Goal: Browse casually: Explore the website without a specific task or goal

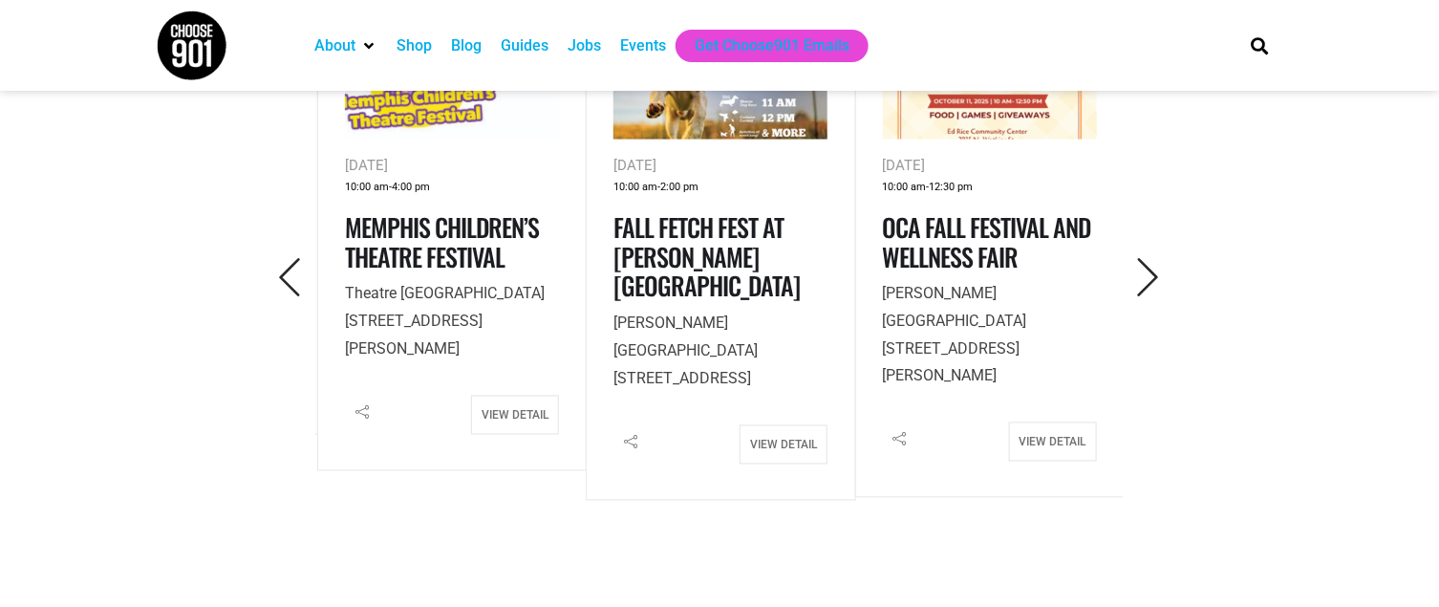
scroll to position [956, 0]
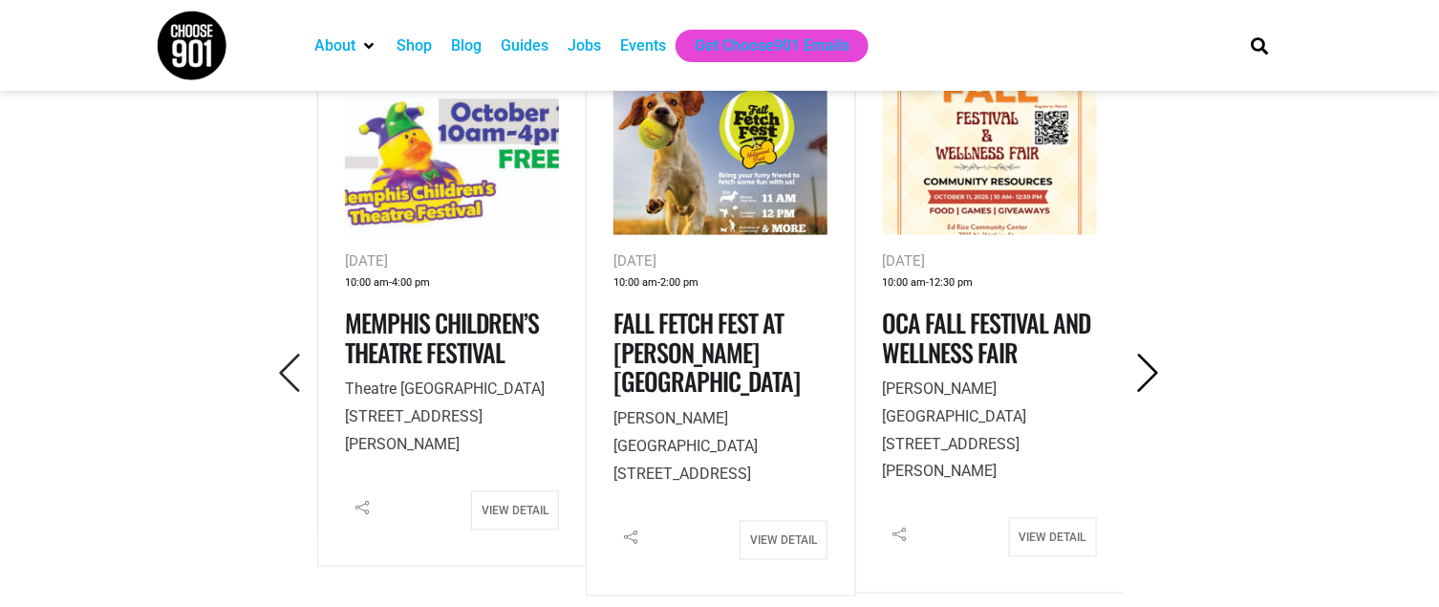
click at [1145, 354] on icon "Next" at bounding box center [1149, 373] width 39 height 39
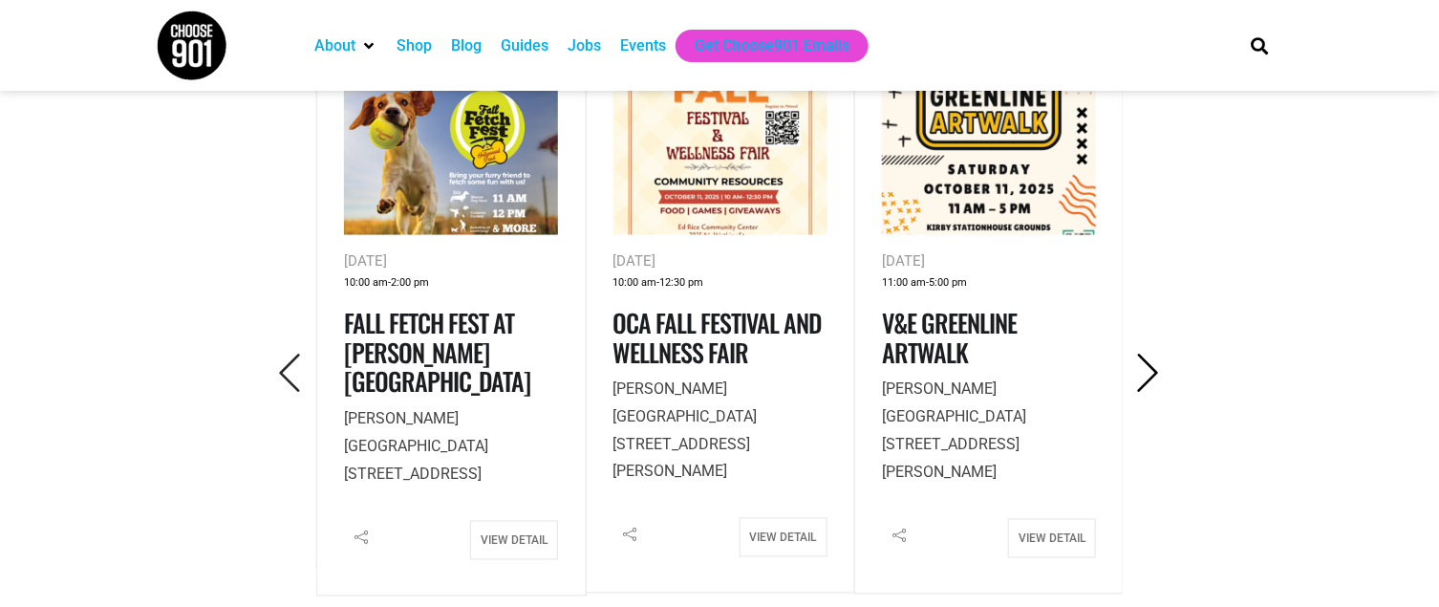
click at [1145, 354] on icon "Next" at bounding box center [1149, 373] width 39 height 39
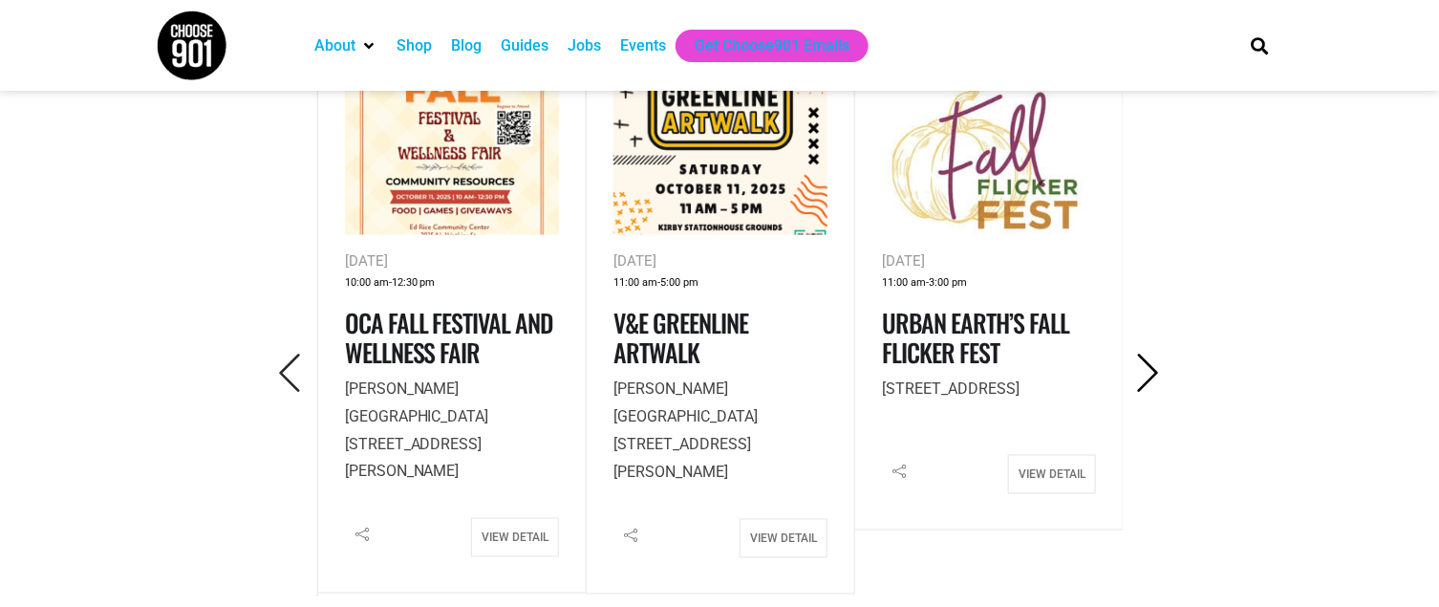
click at [1145, 354] on icon "Next" at bounding box center [1149, 373] width 39 height 39
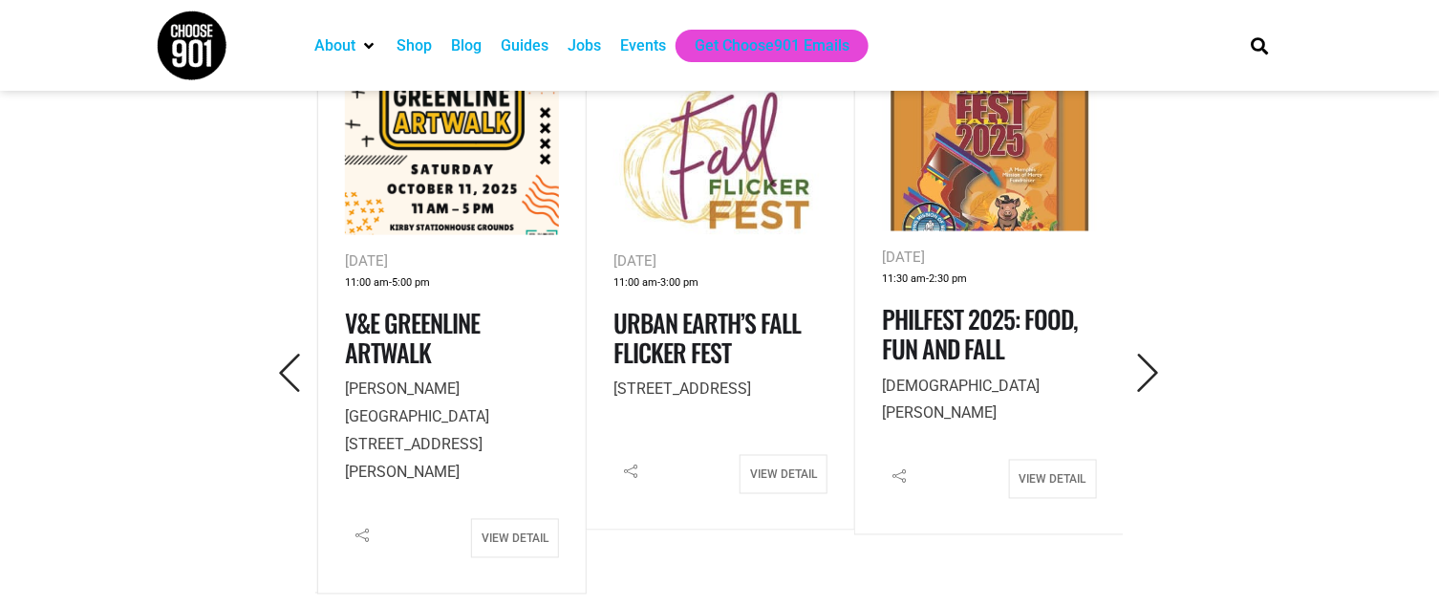
scroll to position [859, 0]
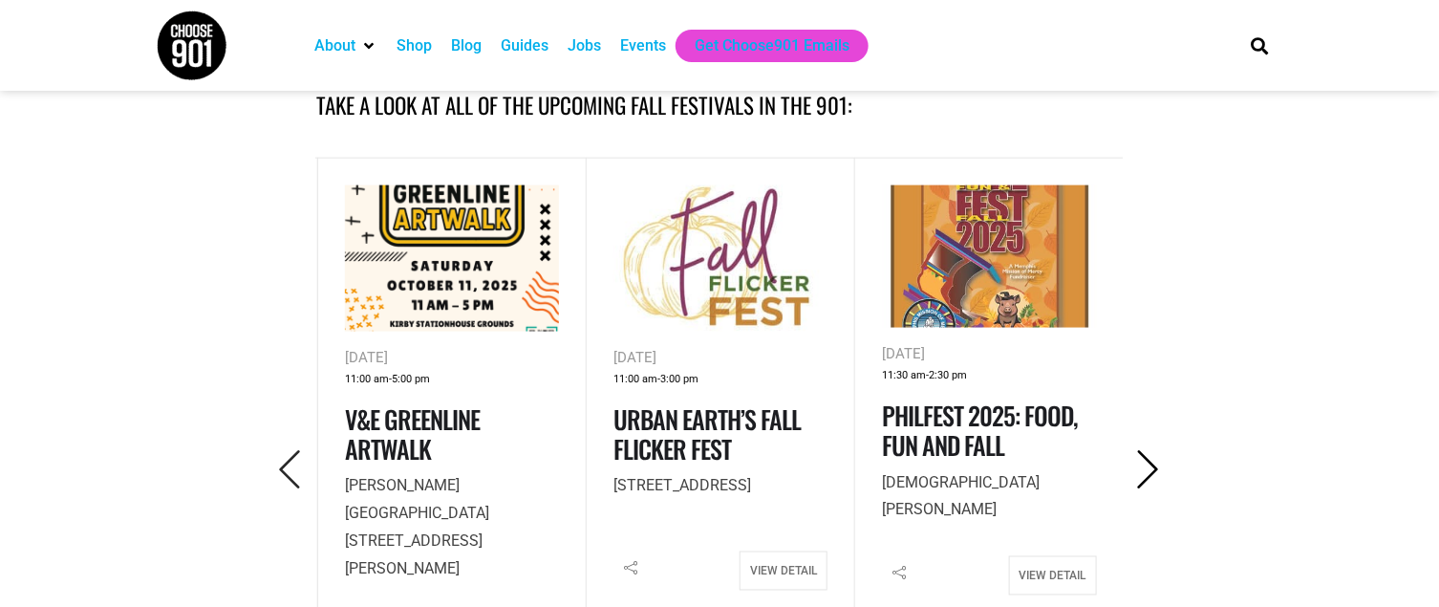
click at [1146, 450] on icon "Next" at bounding box center [1149, 469] width 39 height 39
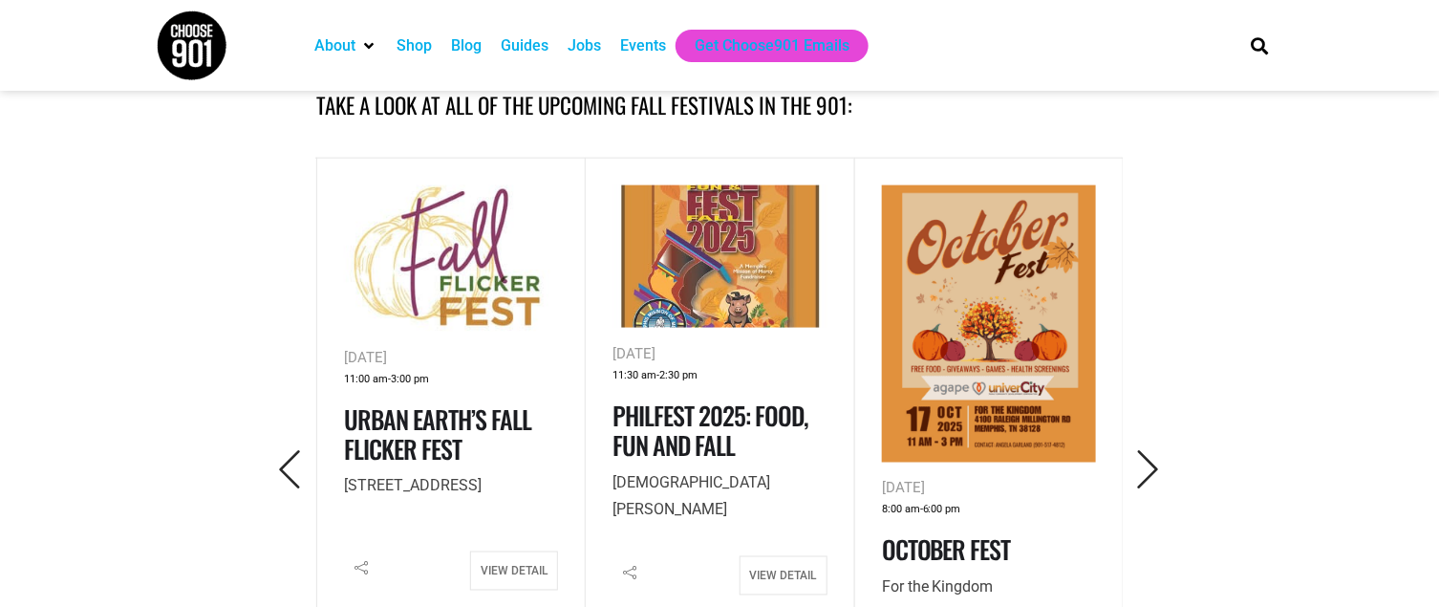
scroll to position [956, 0]
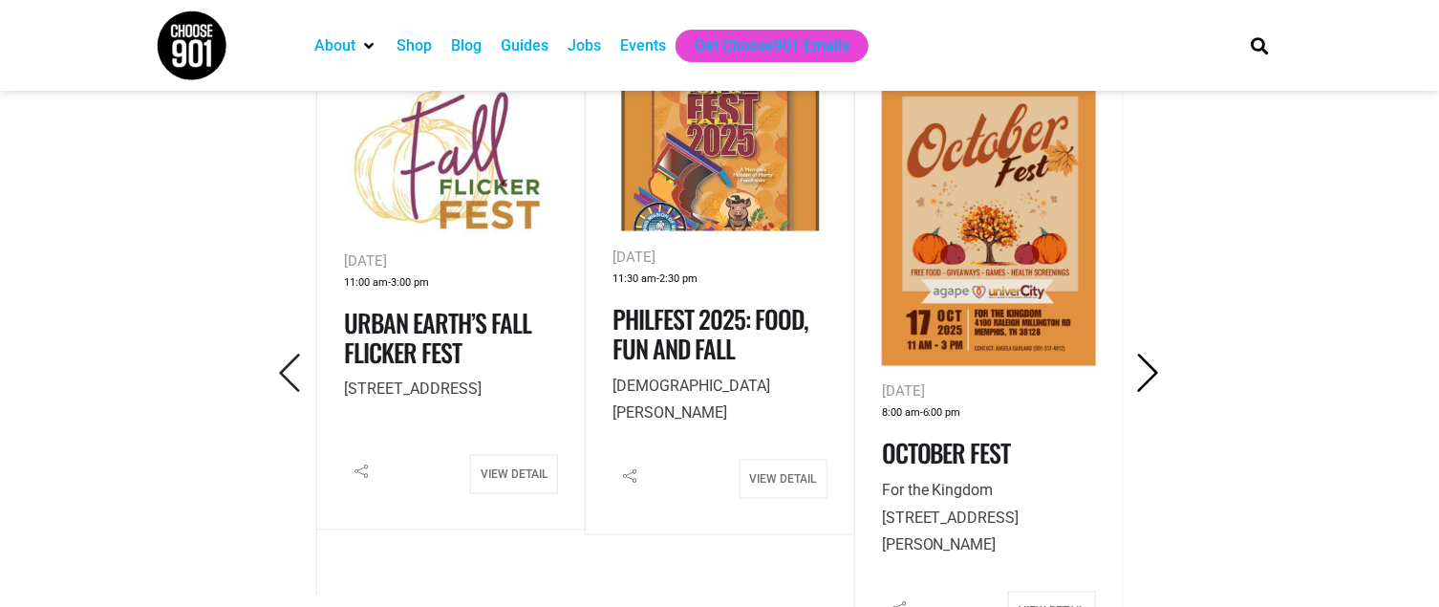
click at [1139, 354] on icon "Next" at bounding box center [1149, 373] width 39 height 39
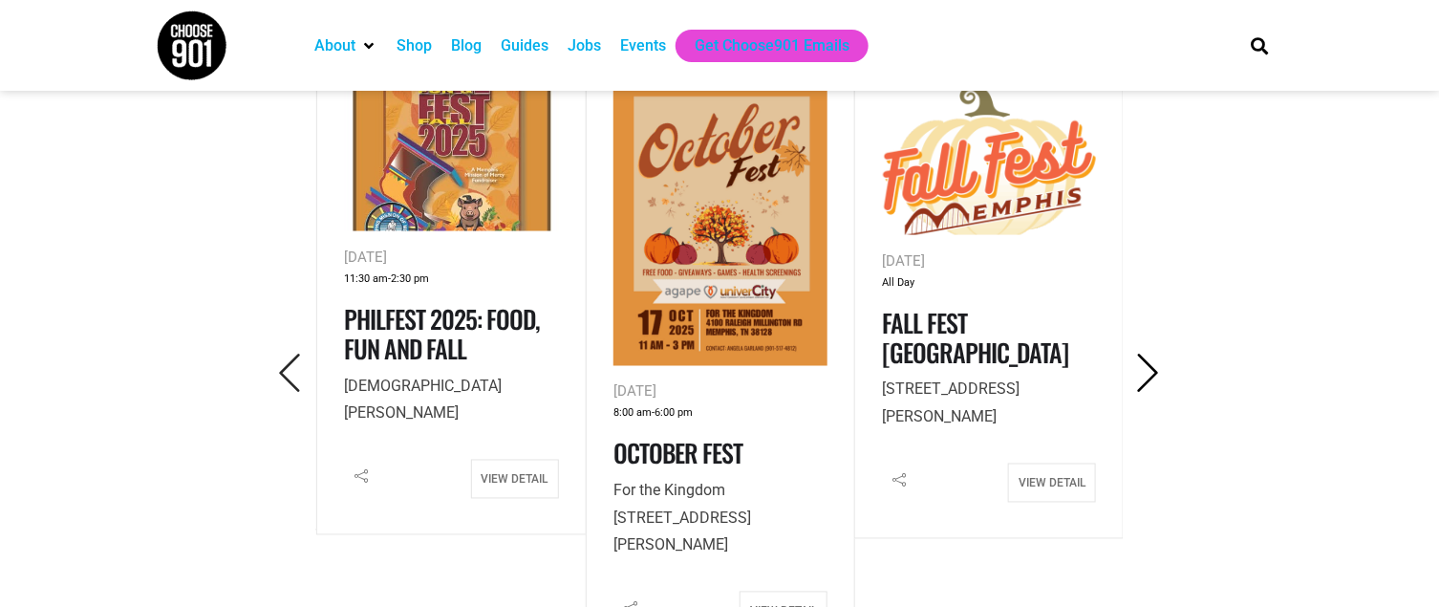
click at [1139, 354] on icon "Next" at bounding box center [1149, 373] width 39 height 39
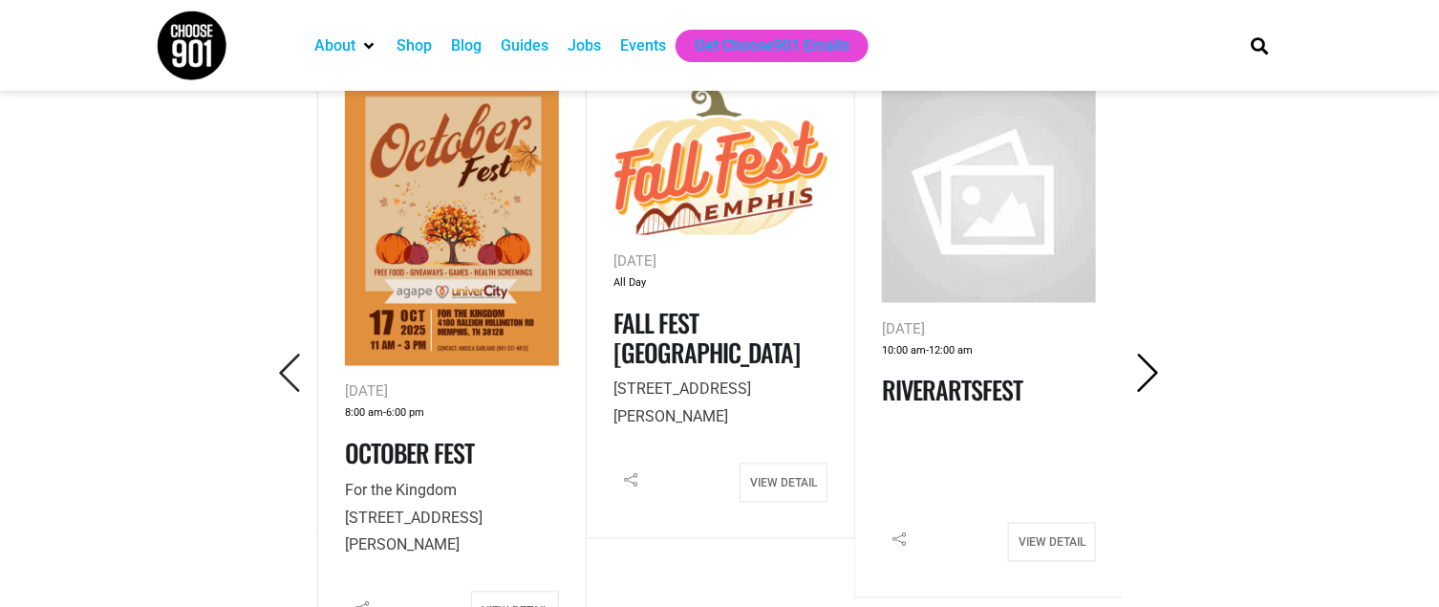
click at [1139, 354] on icon "Next" at bounding box center [1149, 373] width 39 height 39
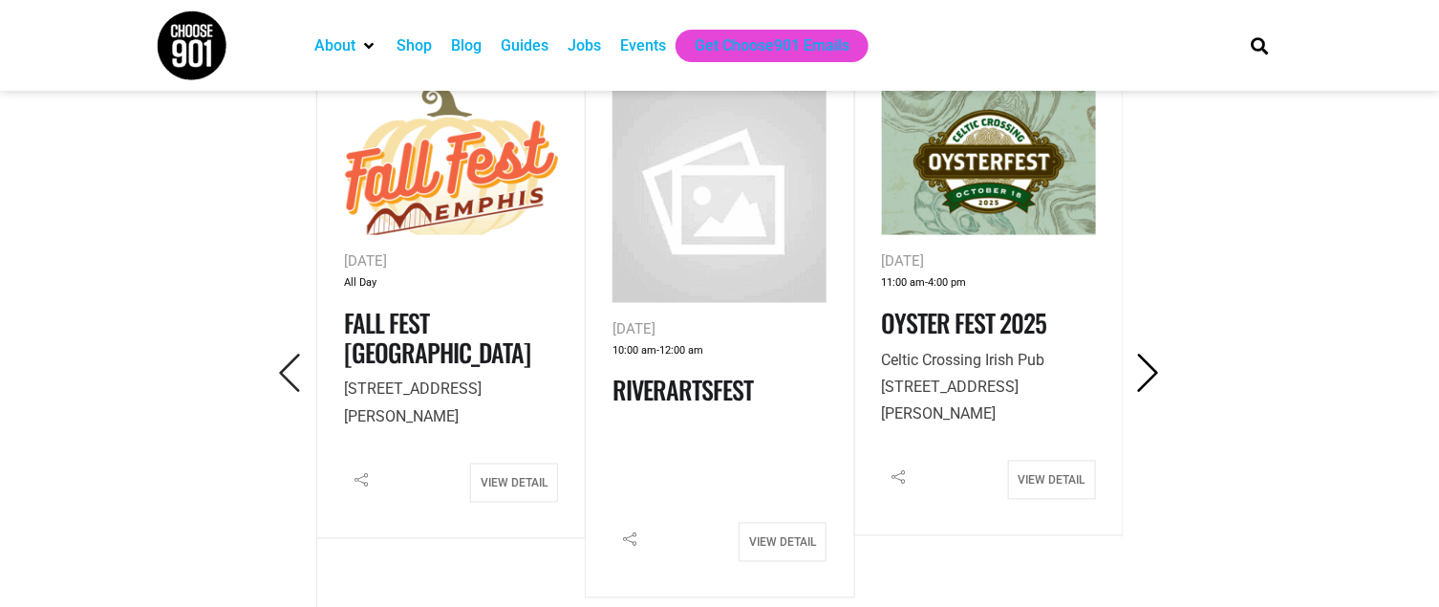
click at [1139, 354] on icon "Next" at bounding box center [1149, 373] width 39 height 39
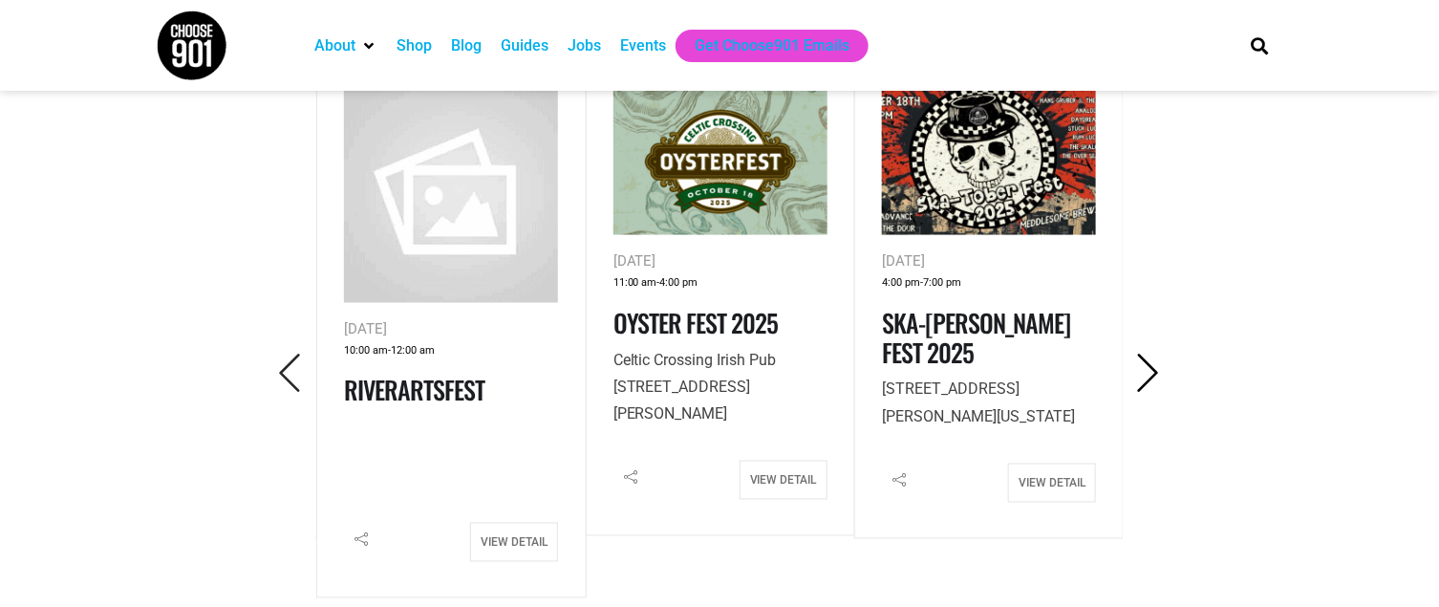
click at [1139, 354] on icon "Next" at bounding box center [1149, 373] width 39 height 39
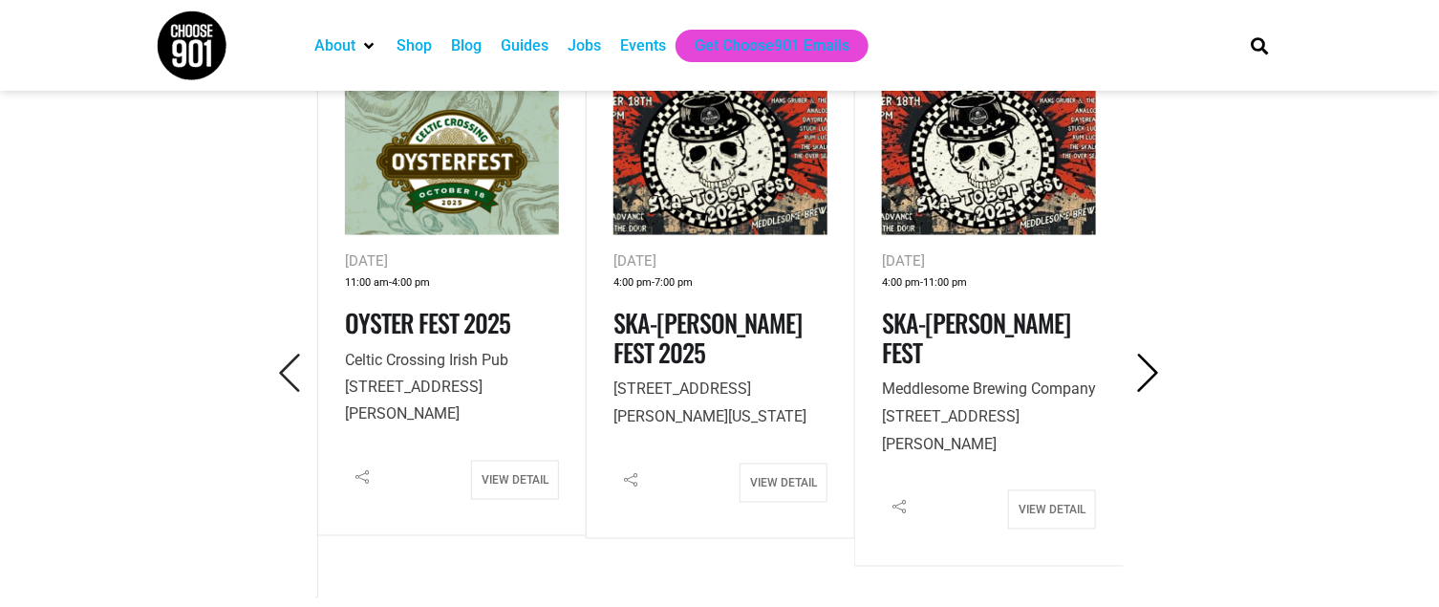
click at [1139, 354] on icon "Next" at bounding box center [1149, 373] width 39 height 39
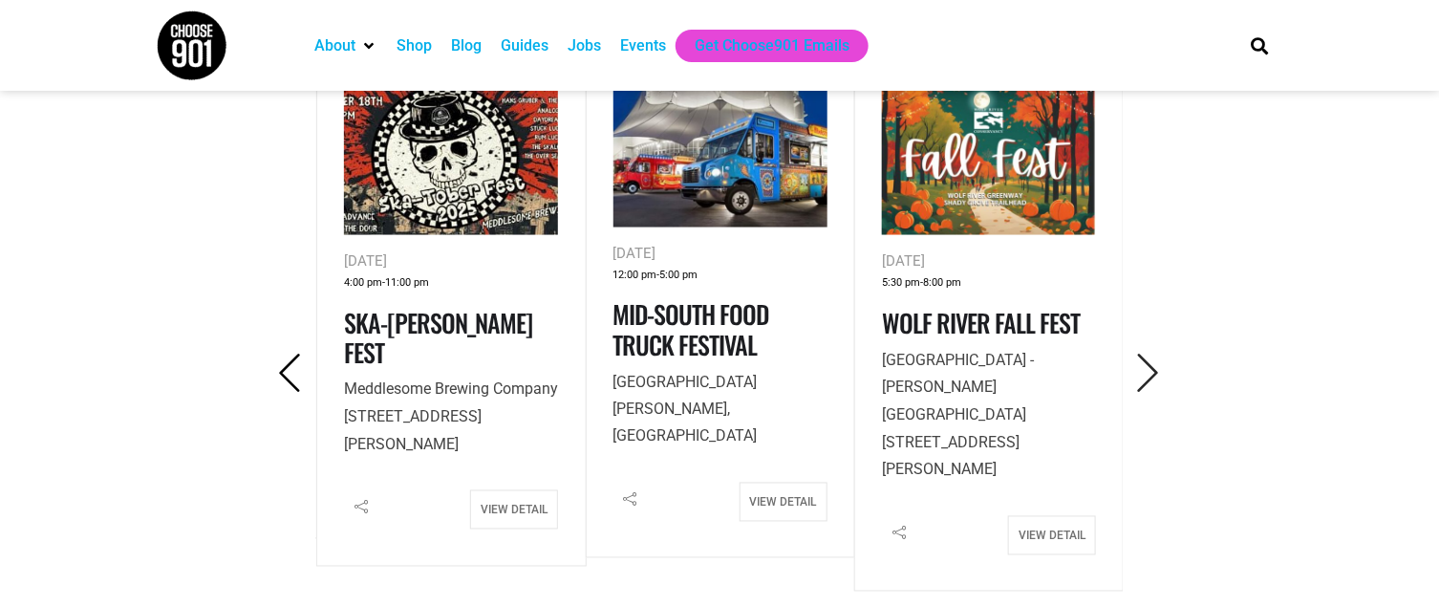
click at [278, 354] on icon "Previous" at bounding box center [289, 373] width 39 height 39
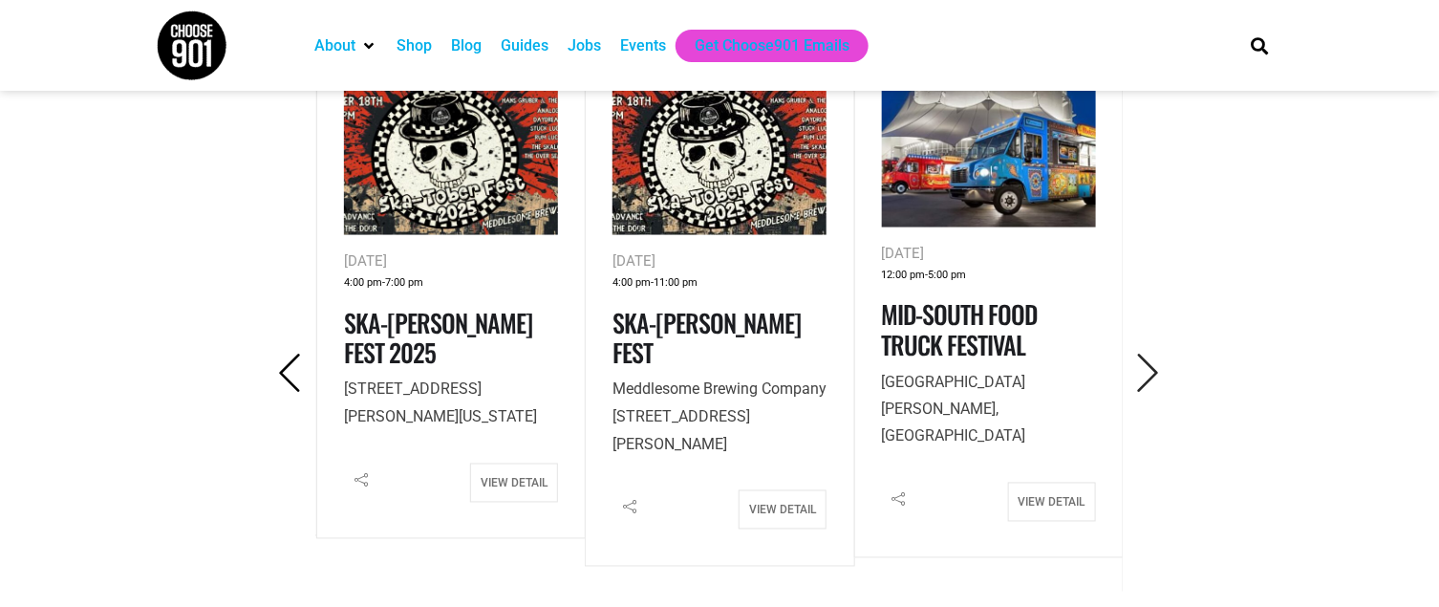
click at [278, 354] on icon "Previous" at bounding box center [289, 373] width 39 height 39
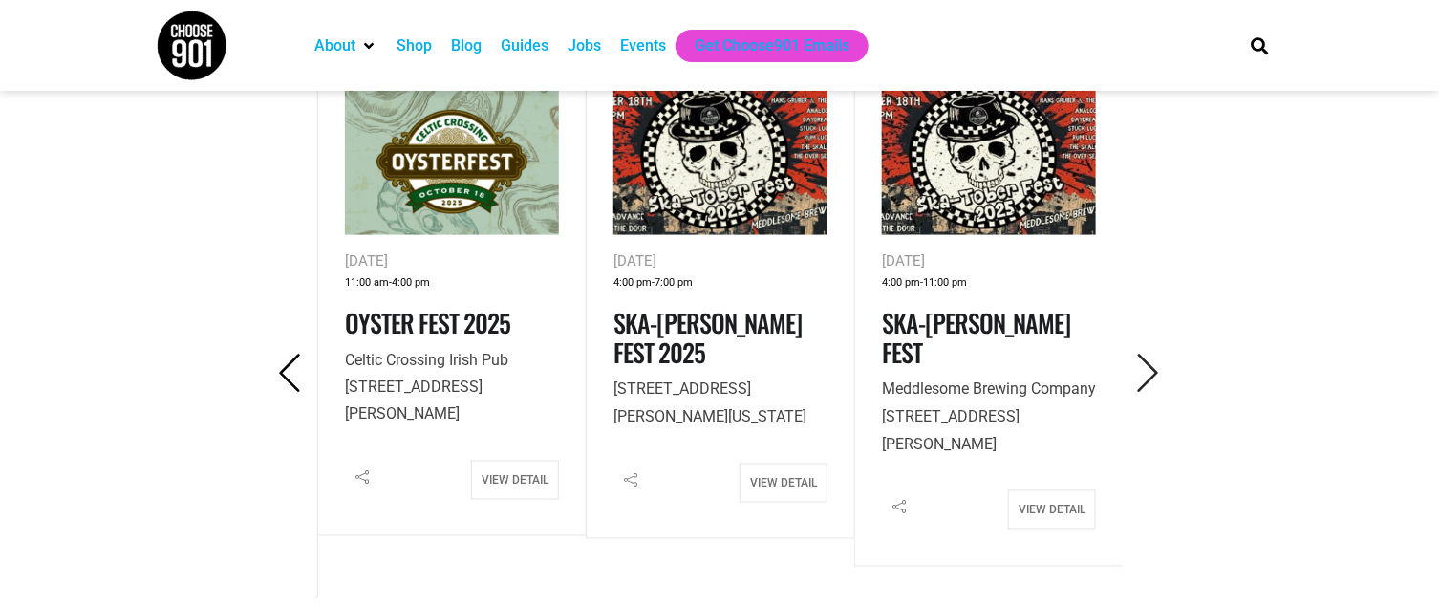
click at [278, 354] on icon "Previous" at bounding box center [289, 373] width 39 height 39
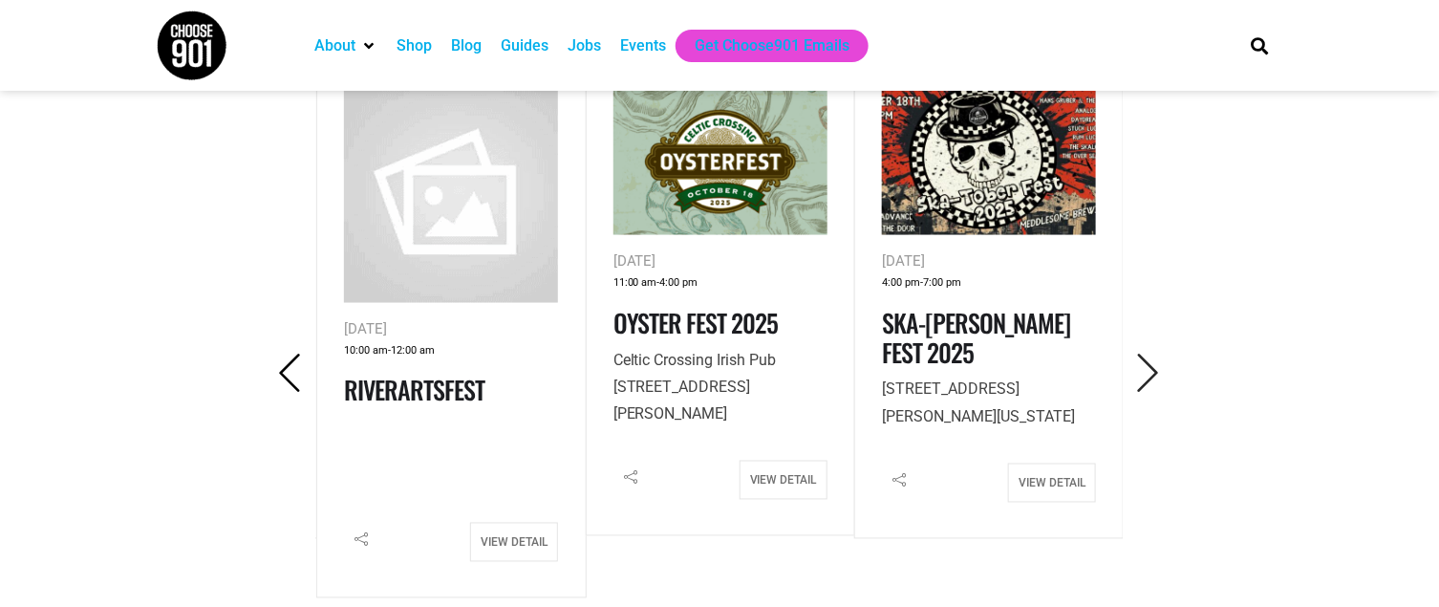
click at [278, 354] on icon "Previous" at bounding box center [289, 373] width 39 height 39
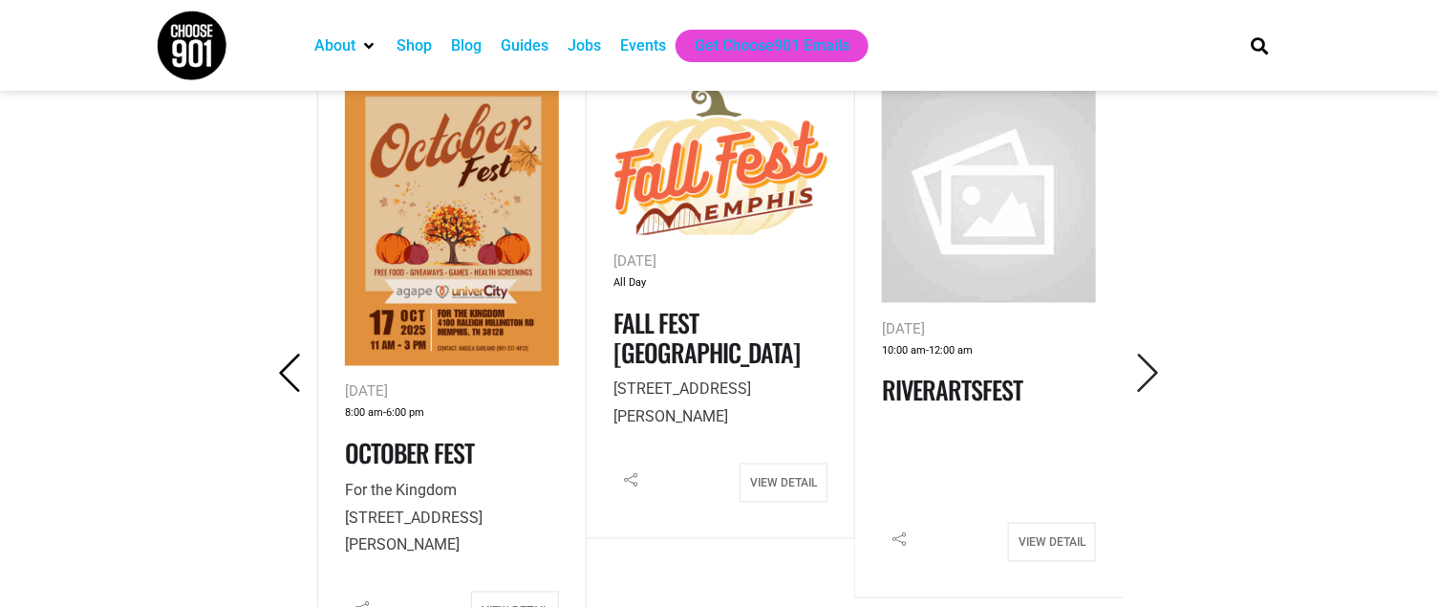
click at [278, 354] on icon "Previous" at bounding box center [289, 373] width 39 height 39
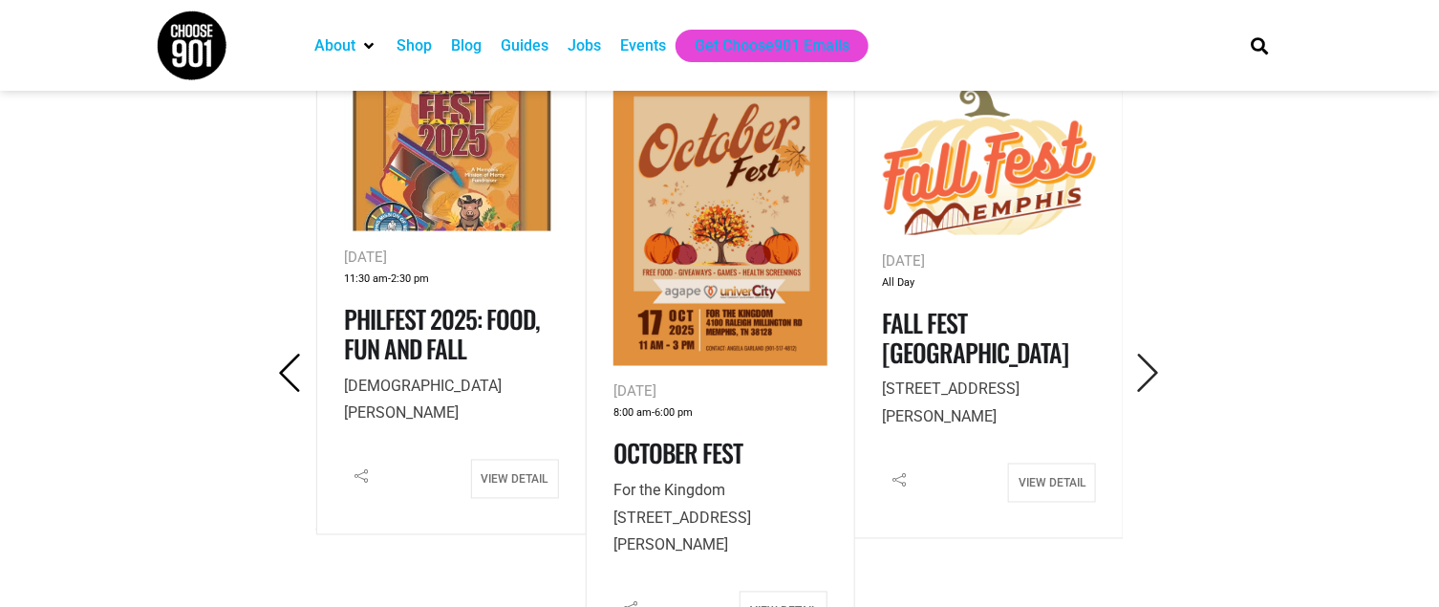
click at [278, 354] on icon "Previous" at bounding box center [289, 373] width 39 height 39
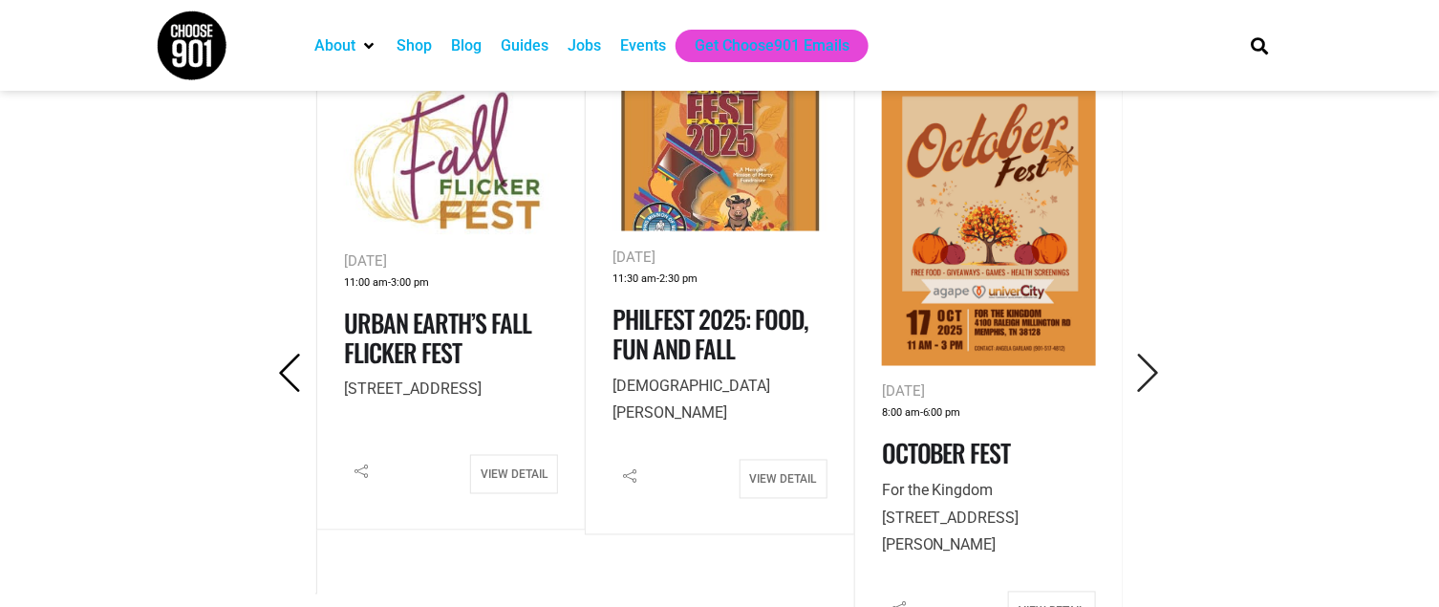
click at [277, 354] on icon "Previous" at bounding box center [289, 373] width 39 height 39
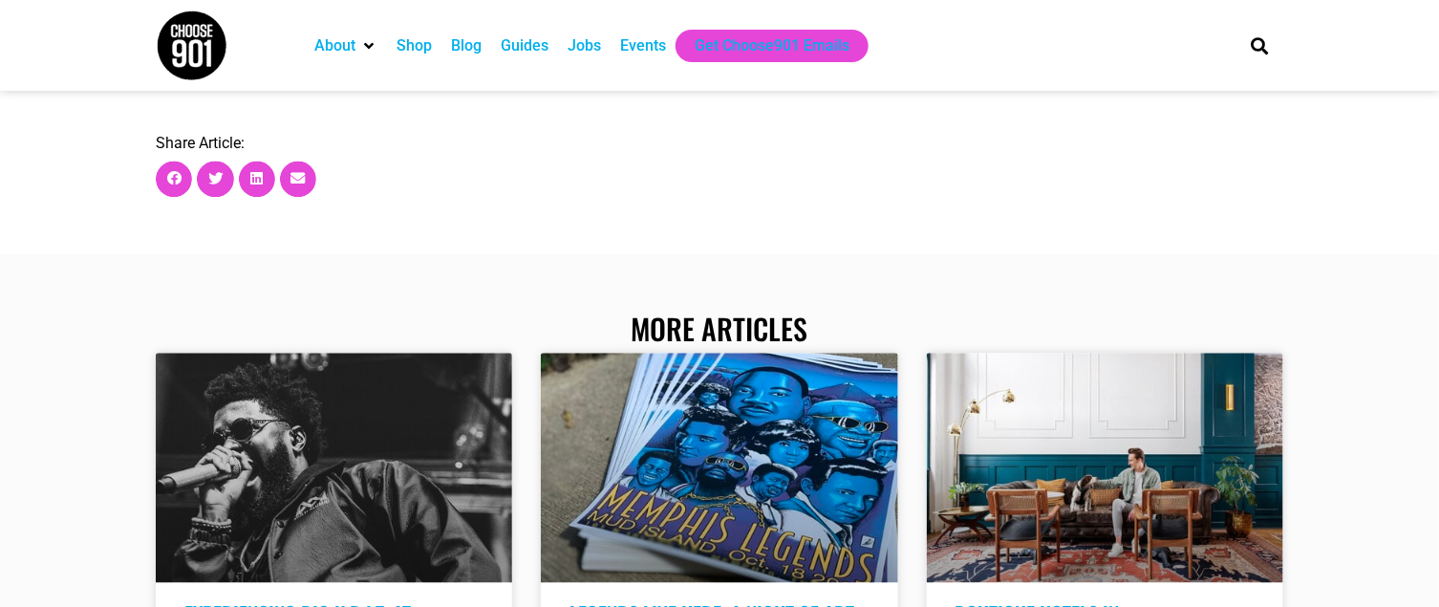
scroll to position [6498, 0]
